Goal: Transaction & Acquisition: Purchase product/service

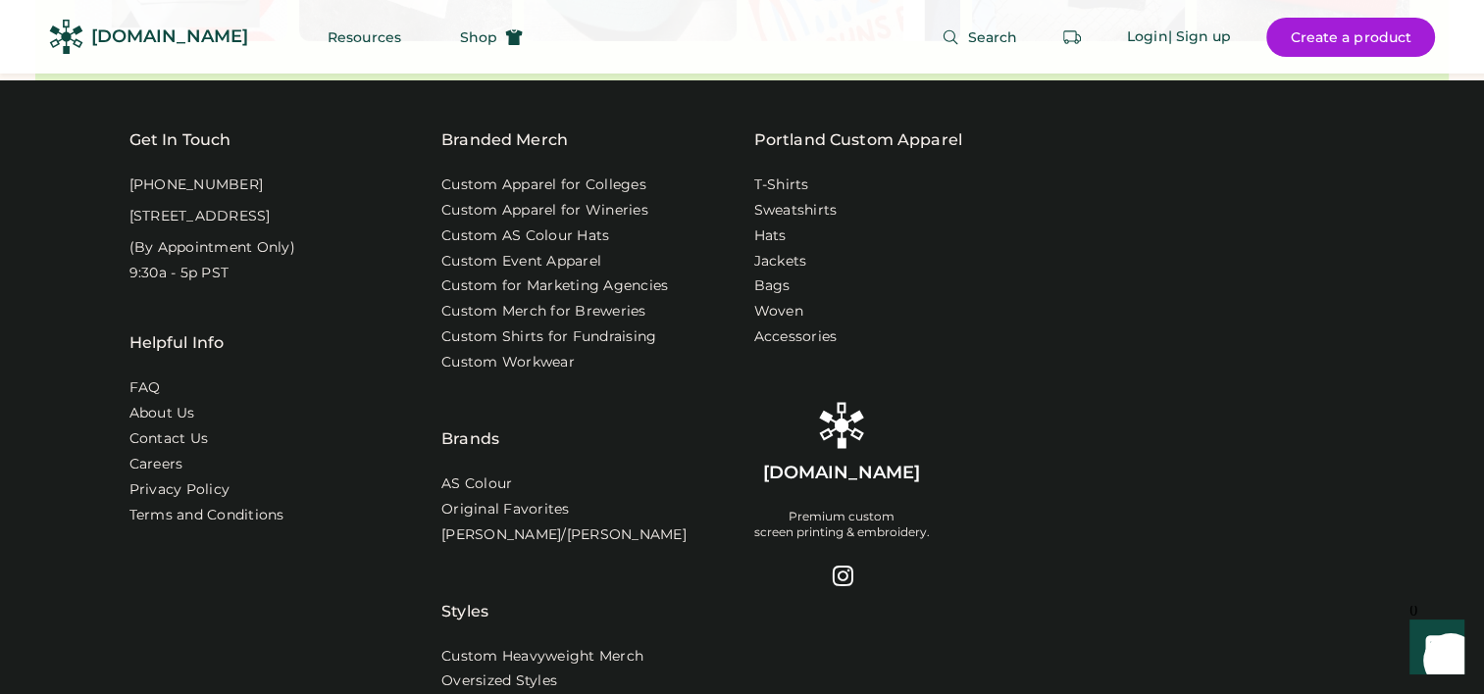
scroll to position [6277, 0]
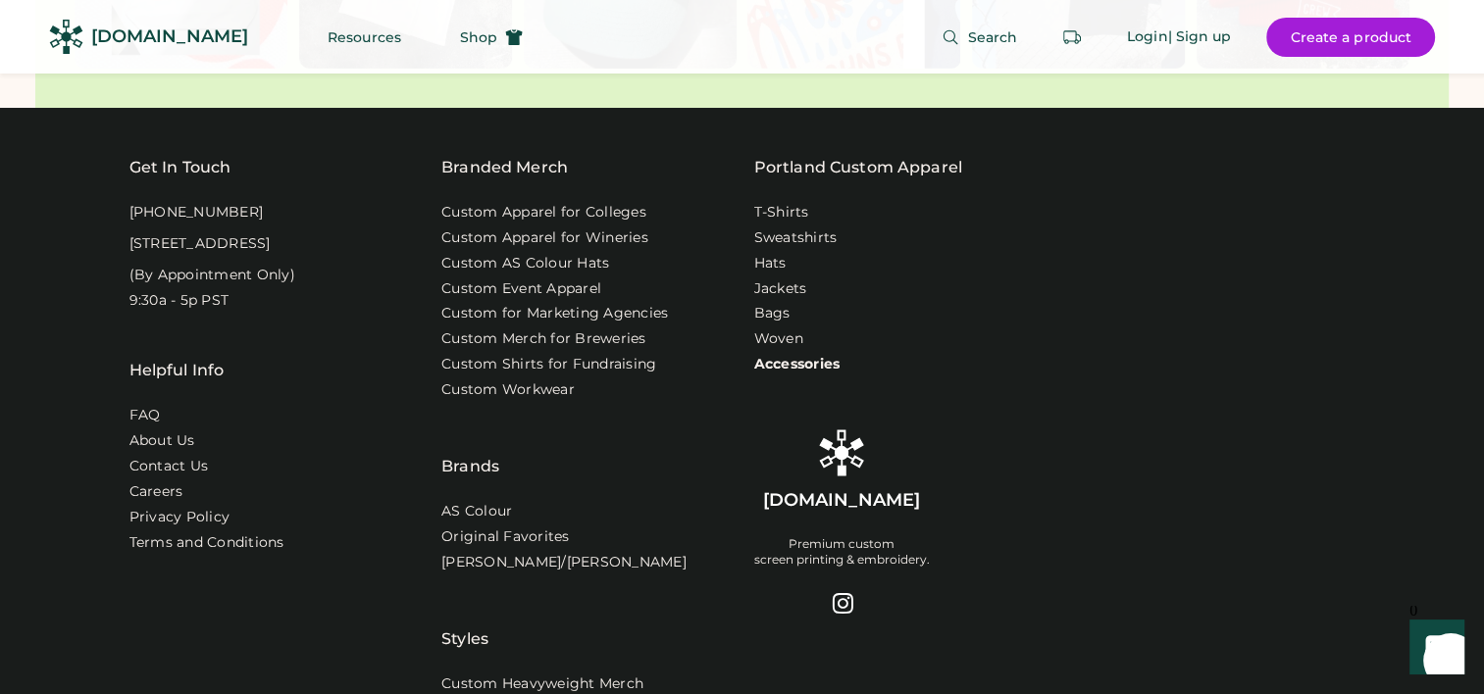
click at [788, 355] on link "Accessories" at bounding box center [797, 365] width 86 height 20
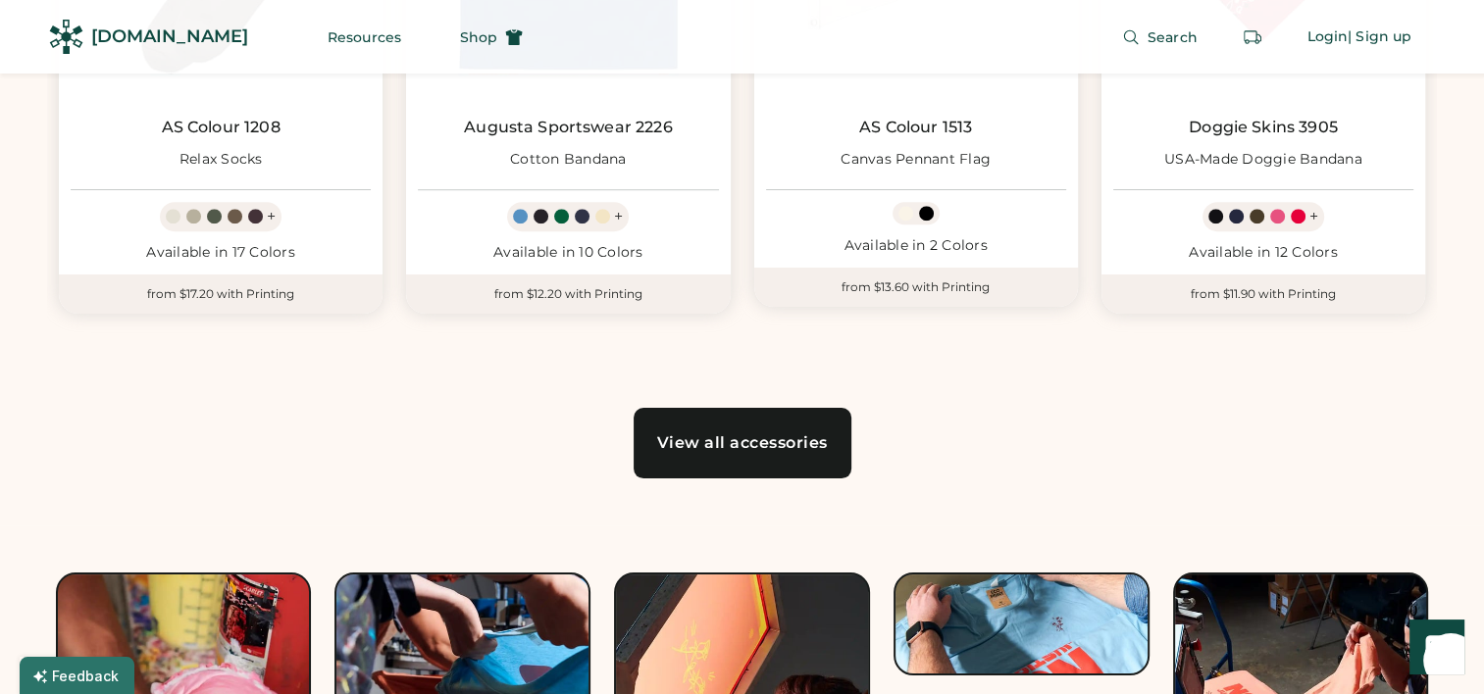
scroll to position [1451, 0]
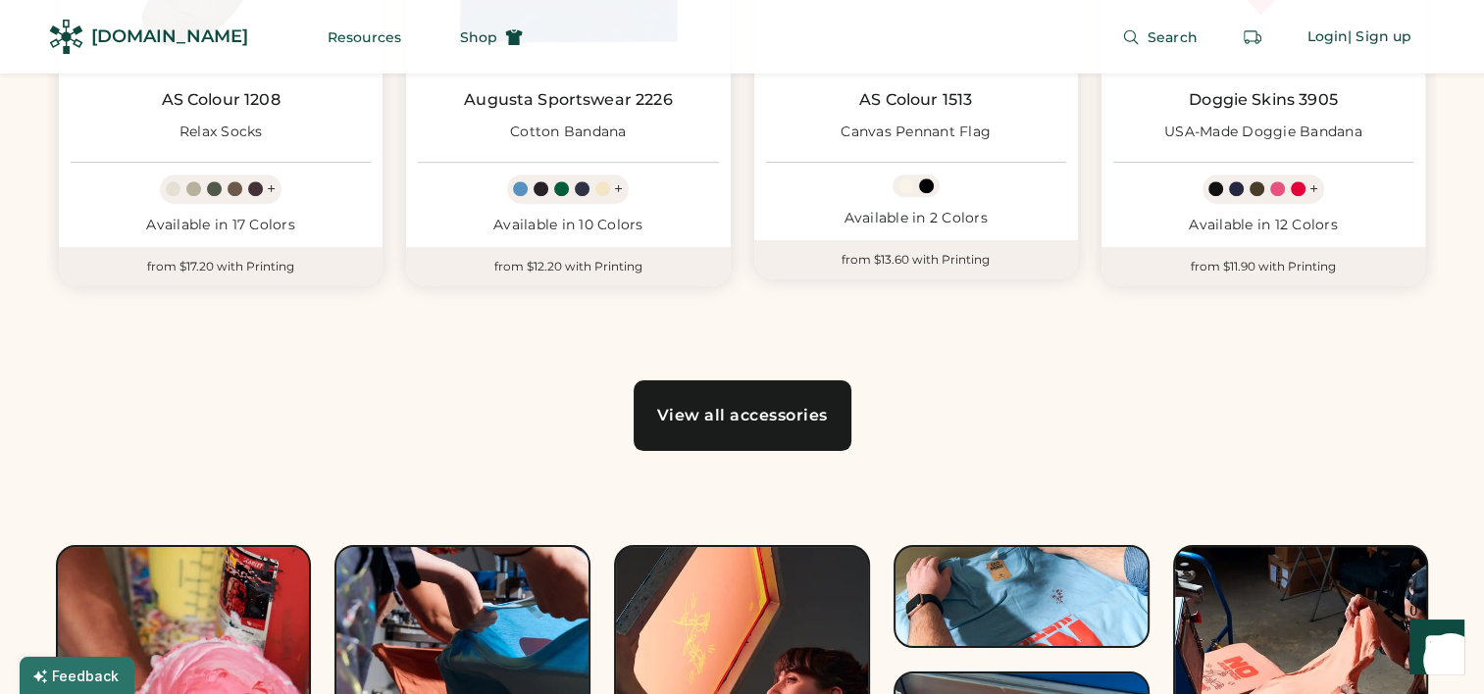
click at [689, 418] on div "View all accessories" at bounding box center [742, 416] width 171 height 16
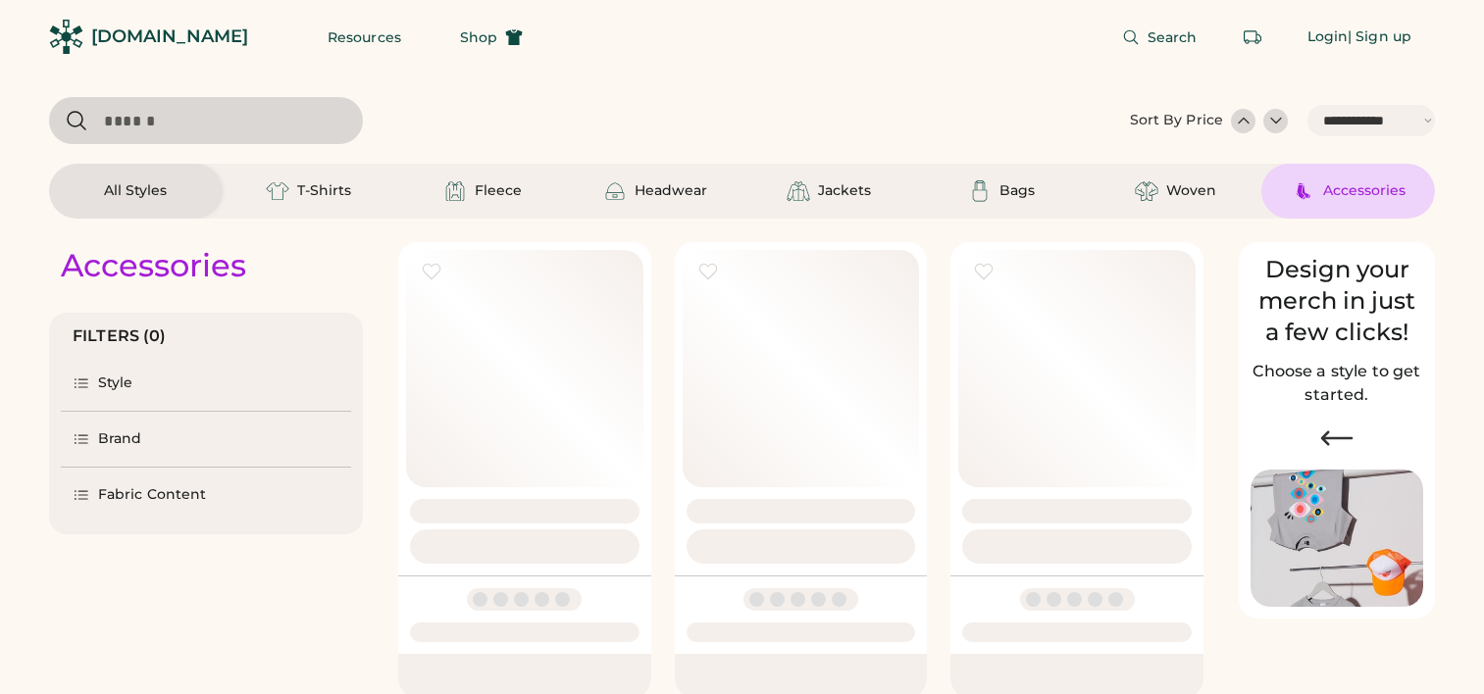
select select "*****"
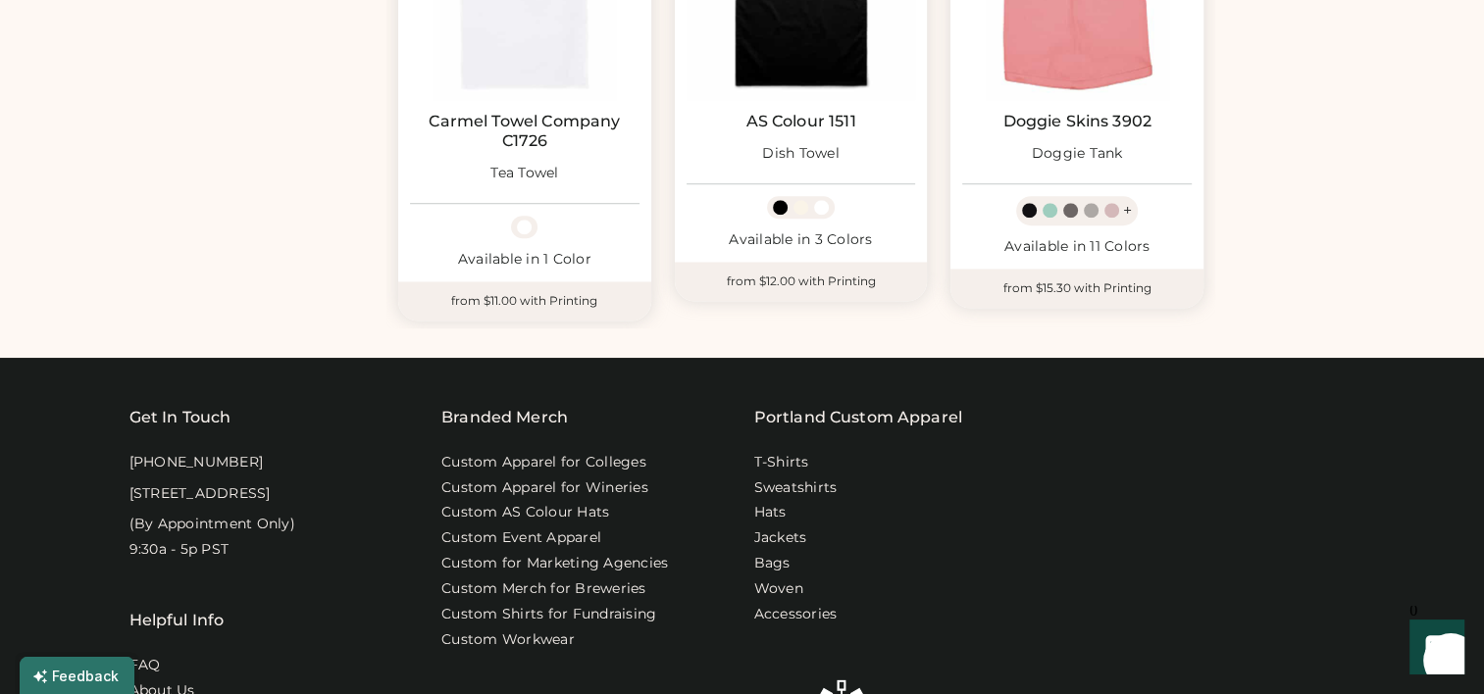
scroll to position [1373, 0]
